Goal: Navigation & Orientation: Find specific page/section

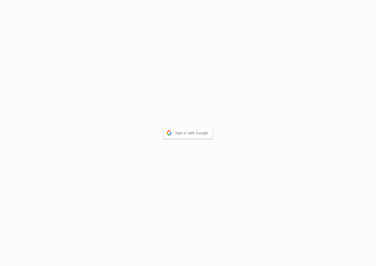
click at [191, 130] on button "Sign in with Google" at bounding box center [188, 132] width 49 height 11
